Goal: Task Accomplishment & Management: Use online tool/utility

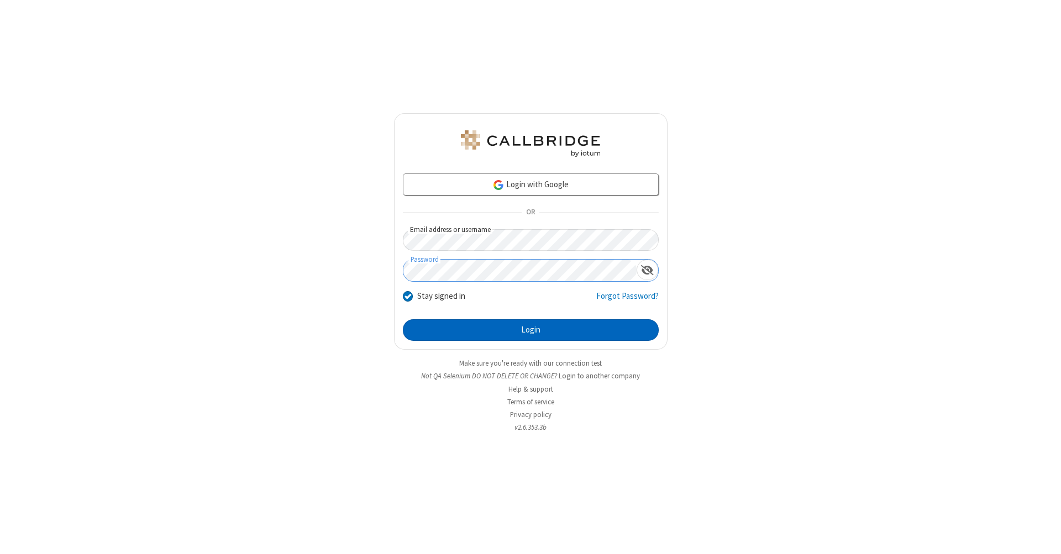
click at [530, 330] on button "Login" at bounding box center [531, 330] width 256 height 22
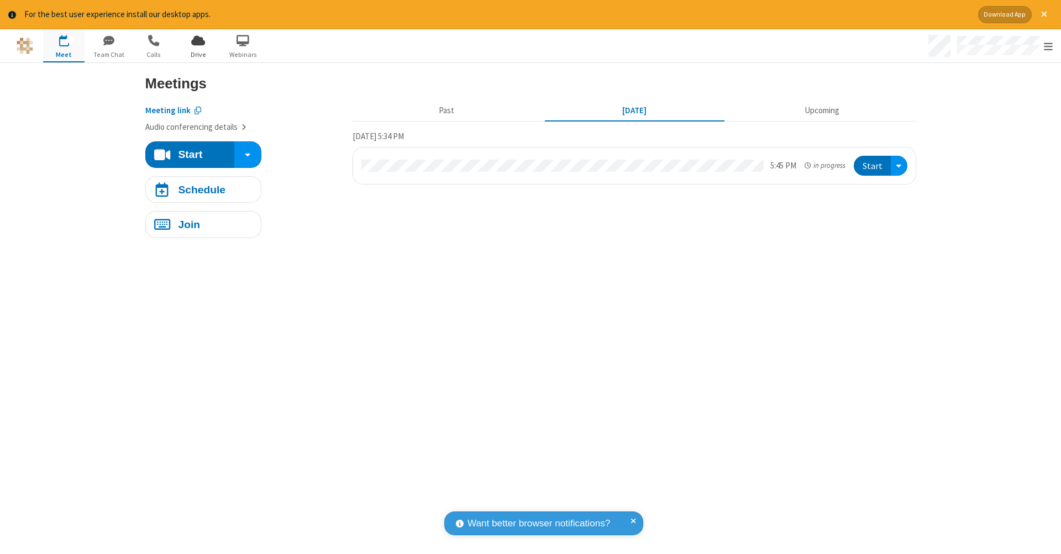
click at [198, 54] on span "Drive" at bounding box center [197, 55] width 41 height 10
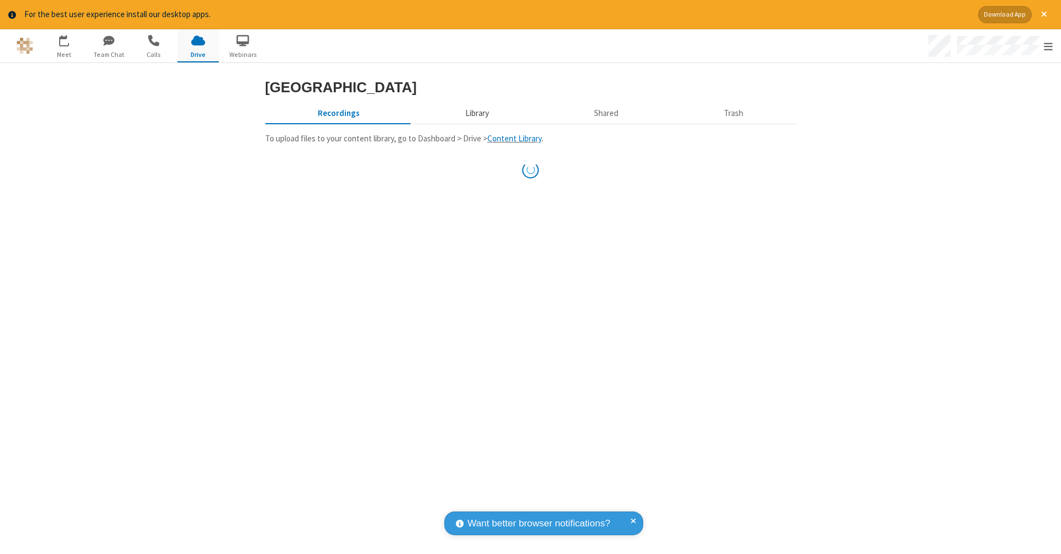
click at [475, 113] on button "Library" at bounding box center [476, 113] width 129 height 21
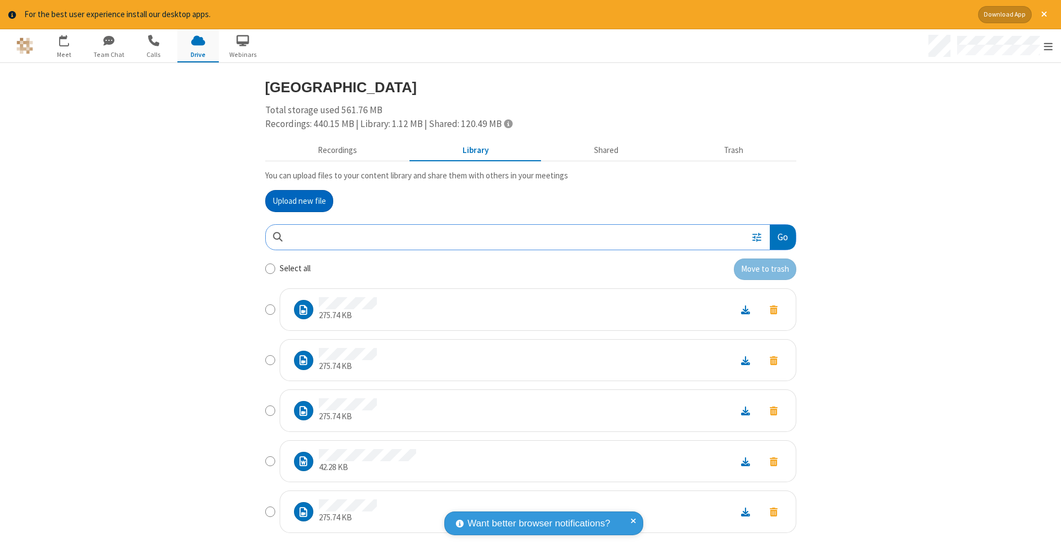
click at [782, 235] on button "Go" at bounding box center [782, 237] width 25 height 25
click at [299, 199] on button "Upload new file" at bounding box center [299, 201] width 68 height 22
